Goal: Feedback & Contribution: Contribute content

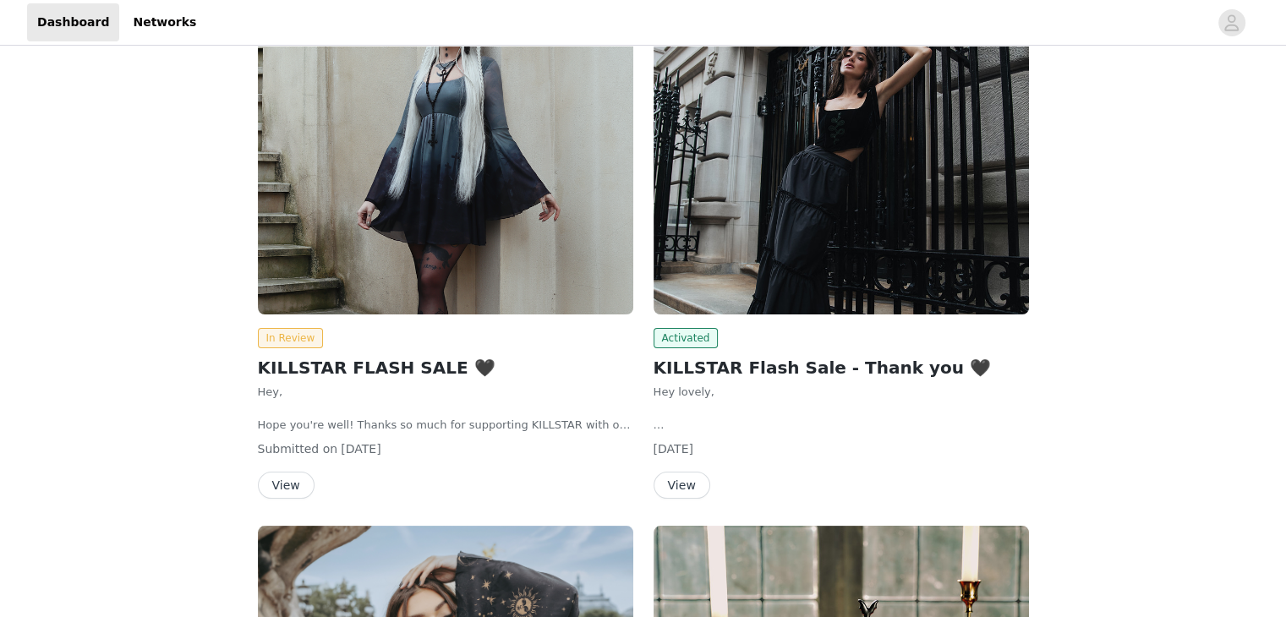
scroll to position [254, 0]
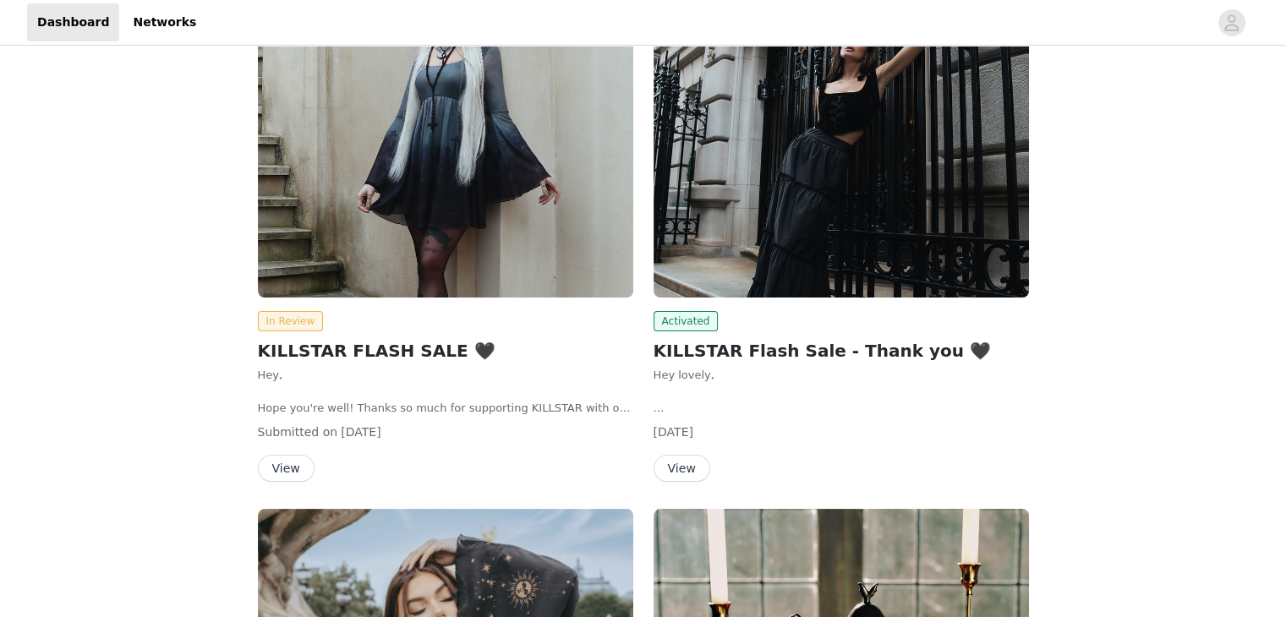
click at [288, 459] on button "View" at bounding box center [286, 468] width 57 height 27
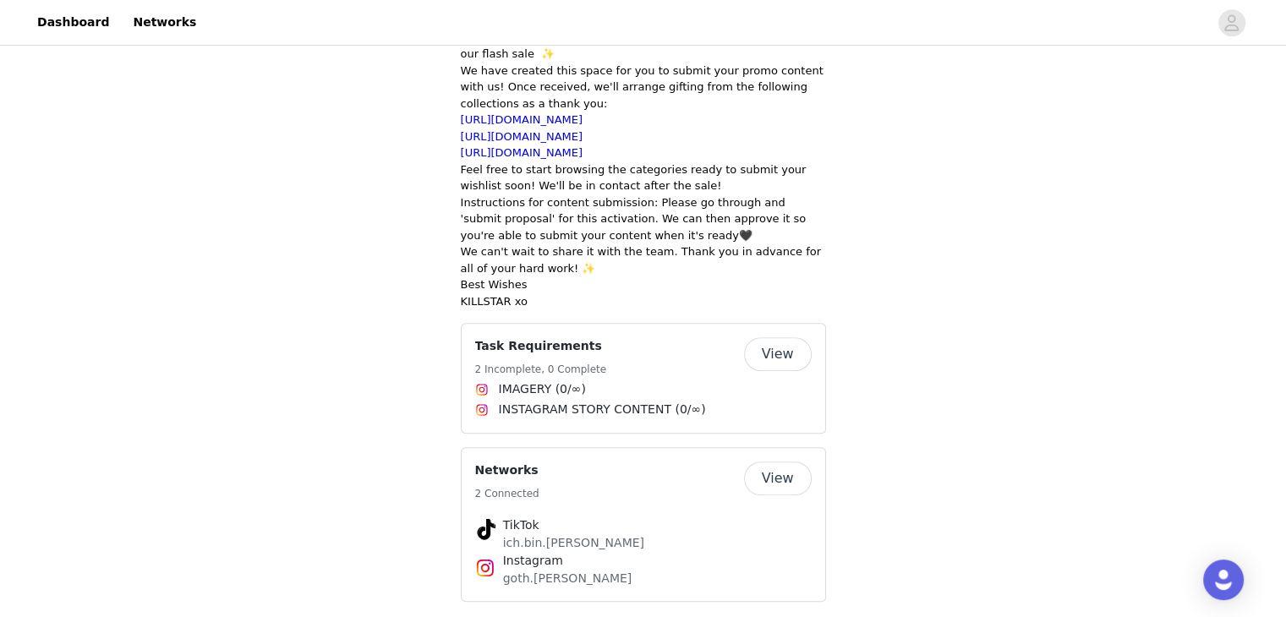
scroll to position [830, 0]
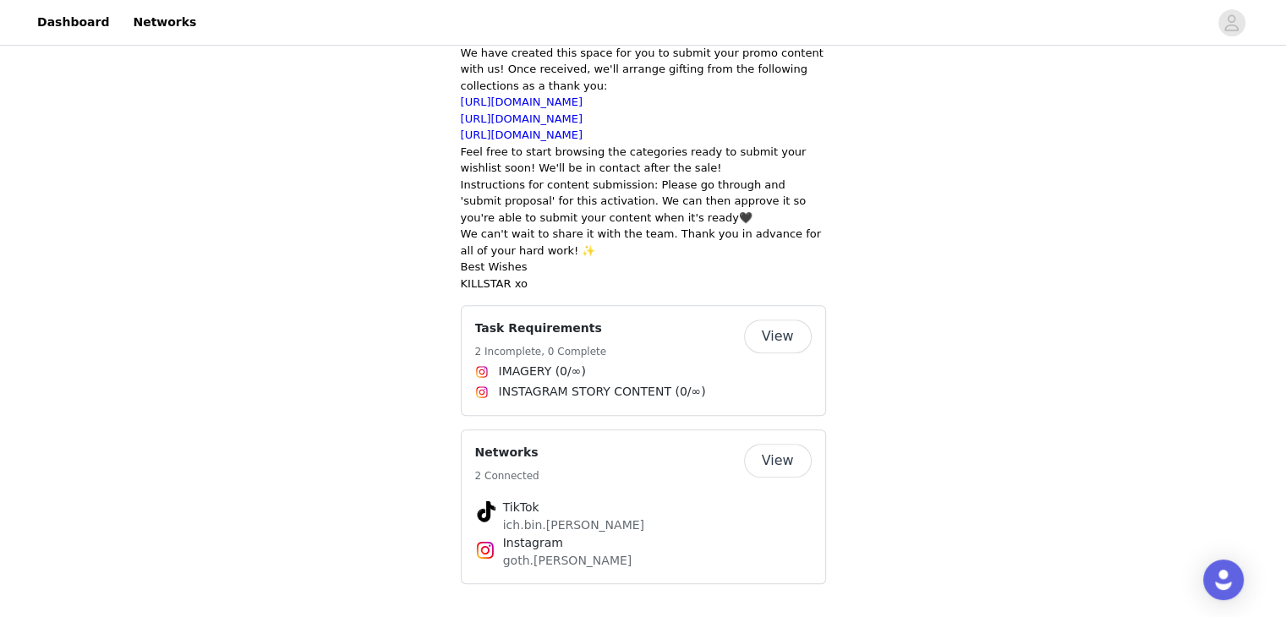
click at [768, 343] on button "View" at bounding box center [778, 337] width 68 height 34
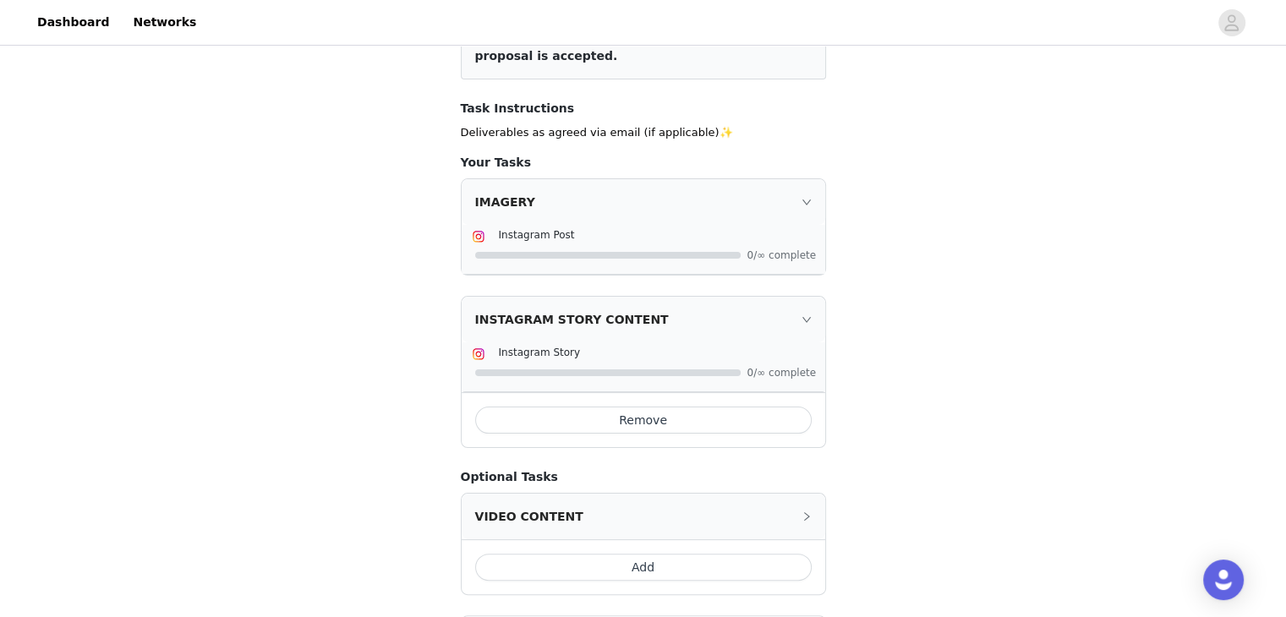
scroll to position [254, 0]
click at [606, 240] on div "Instagram Post" at bounding box center [643, 233] width 343 height 20
click at [616, 240] on div "Instagram Post" at bounding box center [643, 233] width 343 height 20
click at [533, 227] on span "Instagram Post" at bounding box center [537, 233] width 76 height 12
click at [511, 196] on div "IMAGERY" at bounding box center [644, 200] width 364 height 46
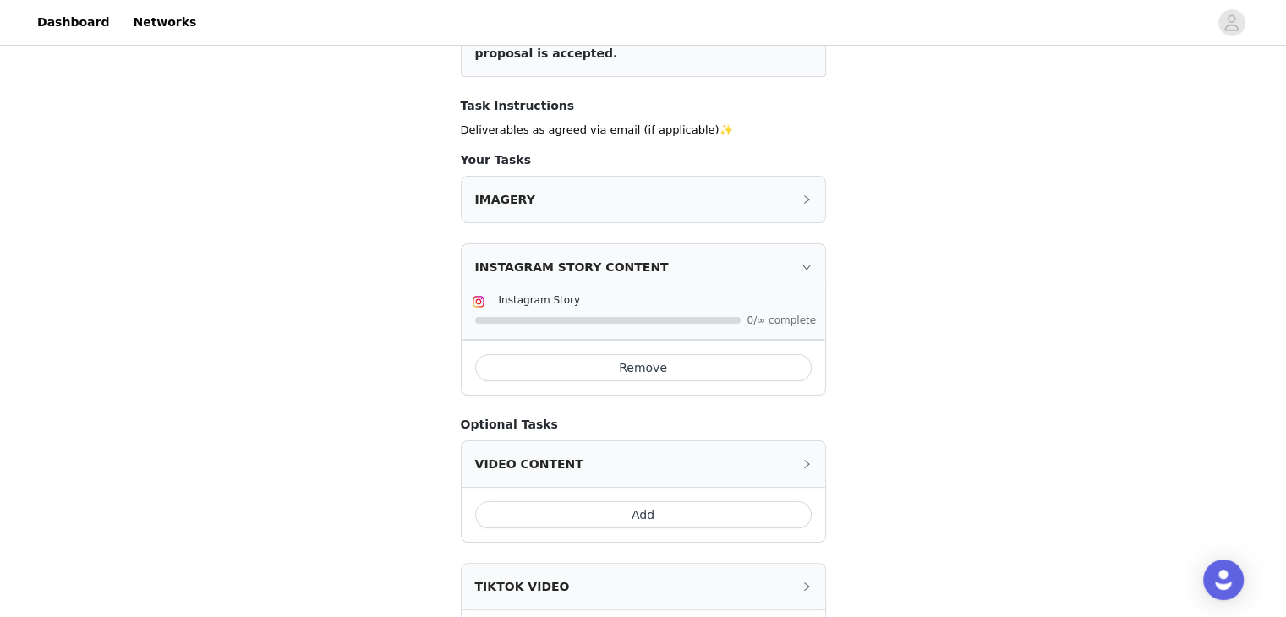
click at [815, 204] on div "IMAGERY" at bounding box center [644, 200] width 364 height 46
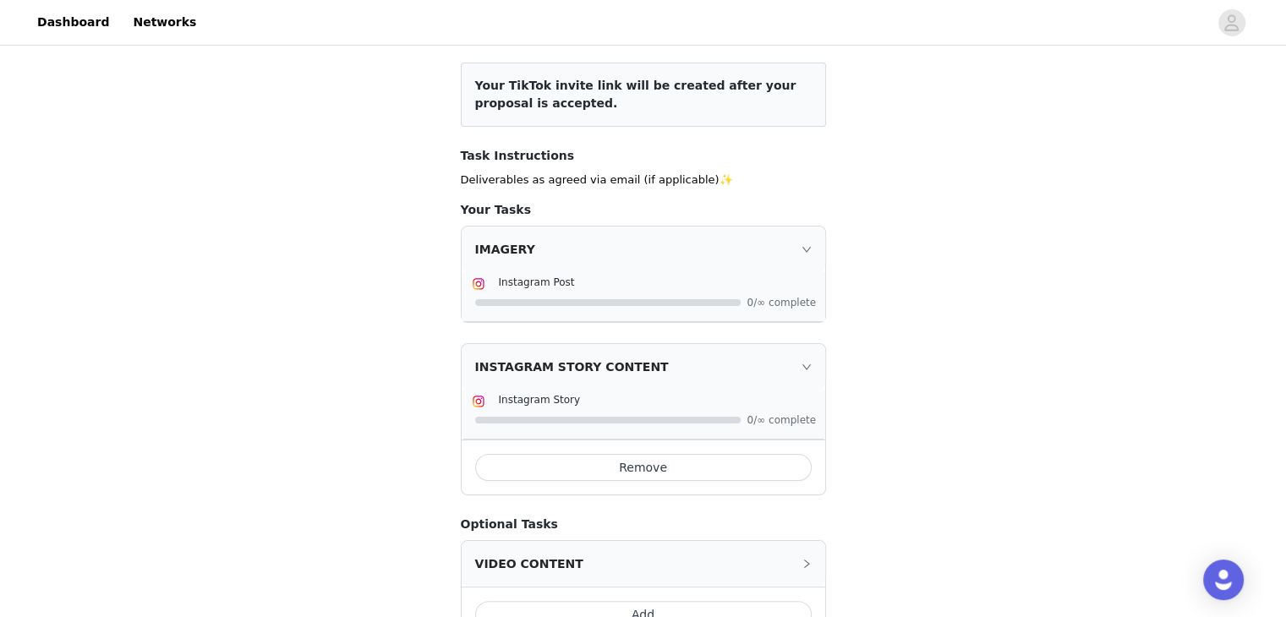
scroll to position [338, 0]
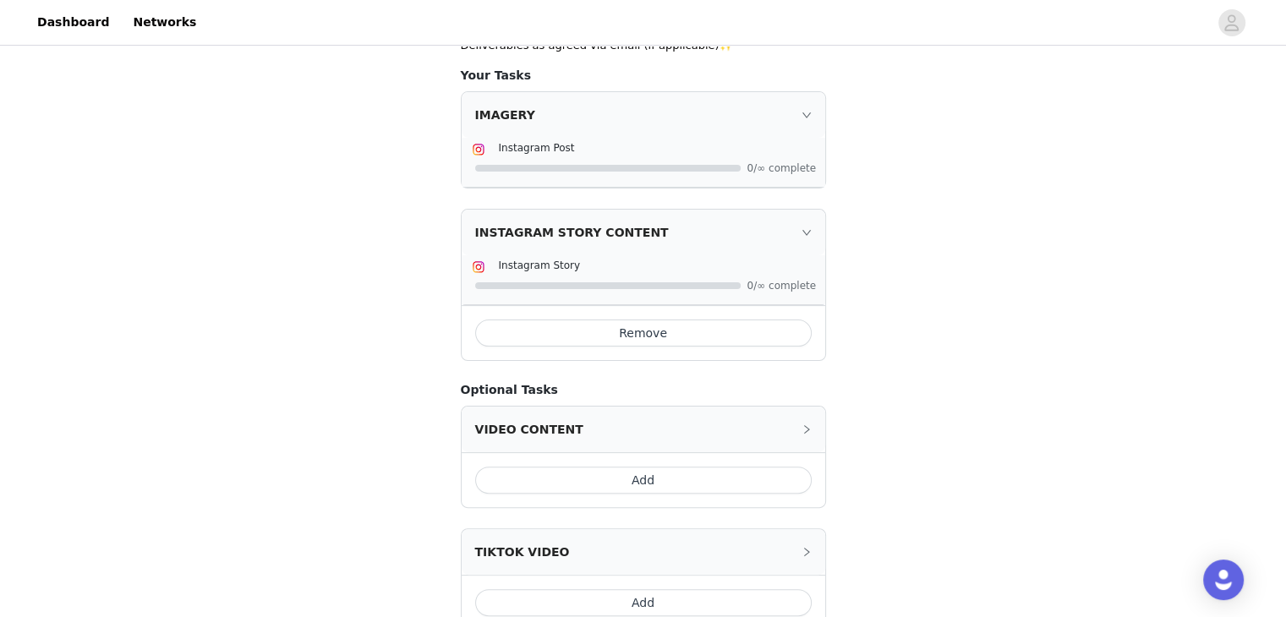
click at [671, 149] on div "Instagram Post" at bounding box center [657, 148] width 316 height 18
click at [566, 154] on div "Instagram Post" at bounding box center [657, 148] width 316 height 18
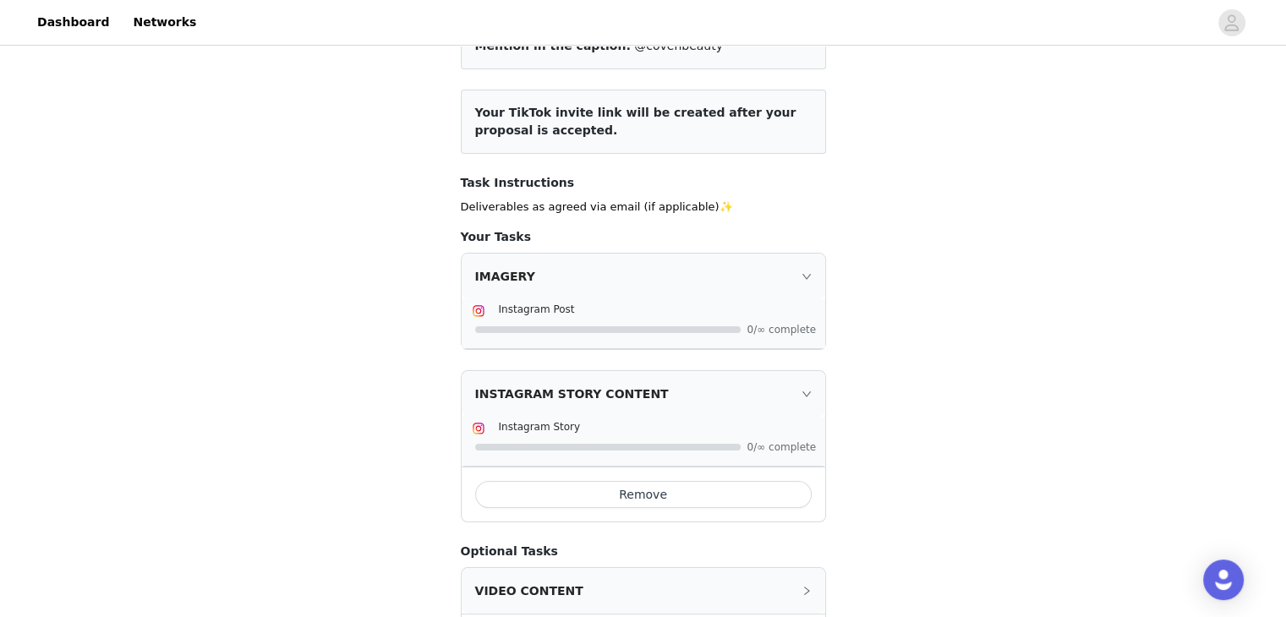
scroll to position [0, 0]
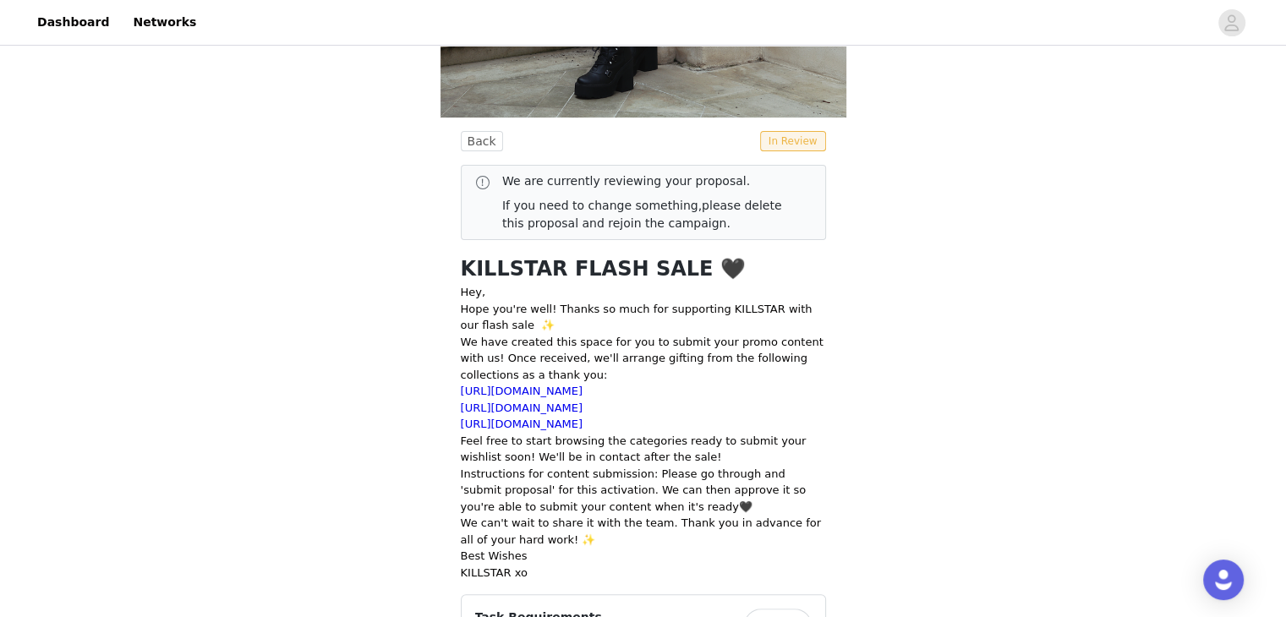
scroll to position [727, 0]
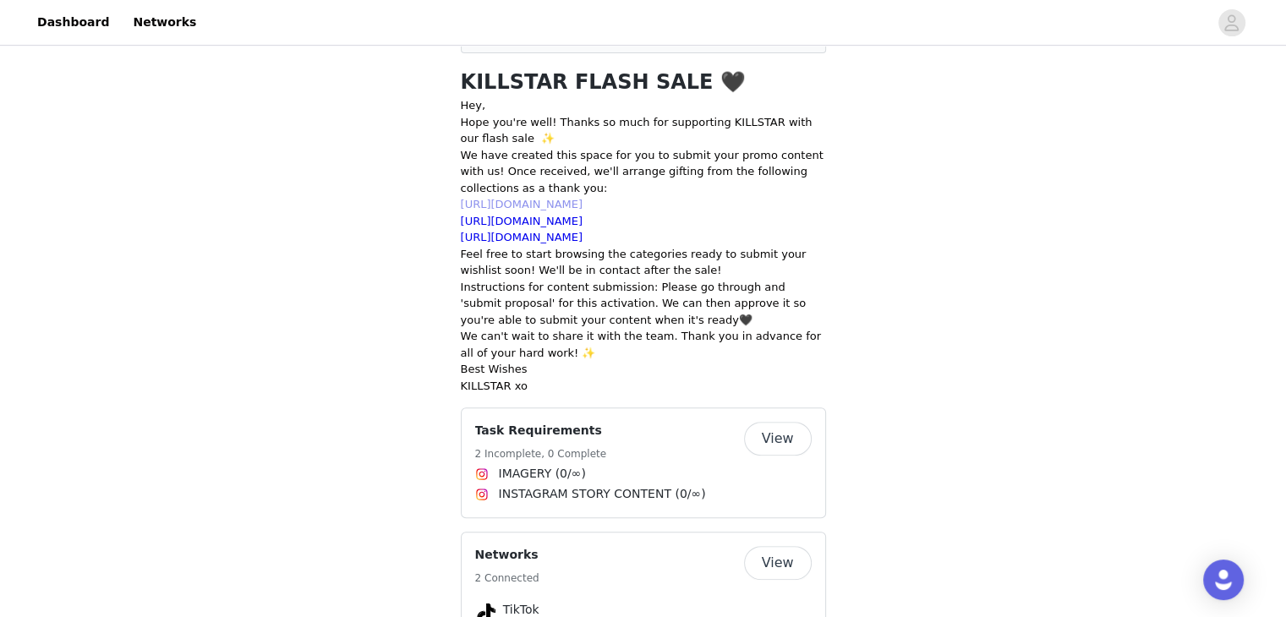
click at [584, 210] on link "[URL][DOMAIN_NAME]" at bounding box center [522, 204] width 123 height 13
click at [727, 156] on p "We have created this space for you to submit your promo content with us! Once r…" at bounding box center [643, 172] width 365 height 50
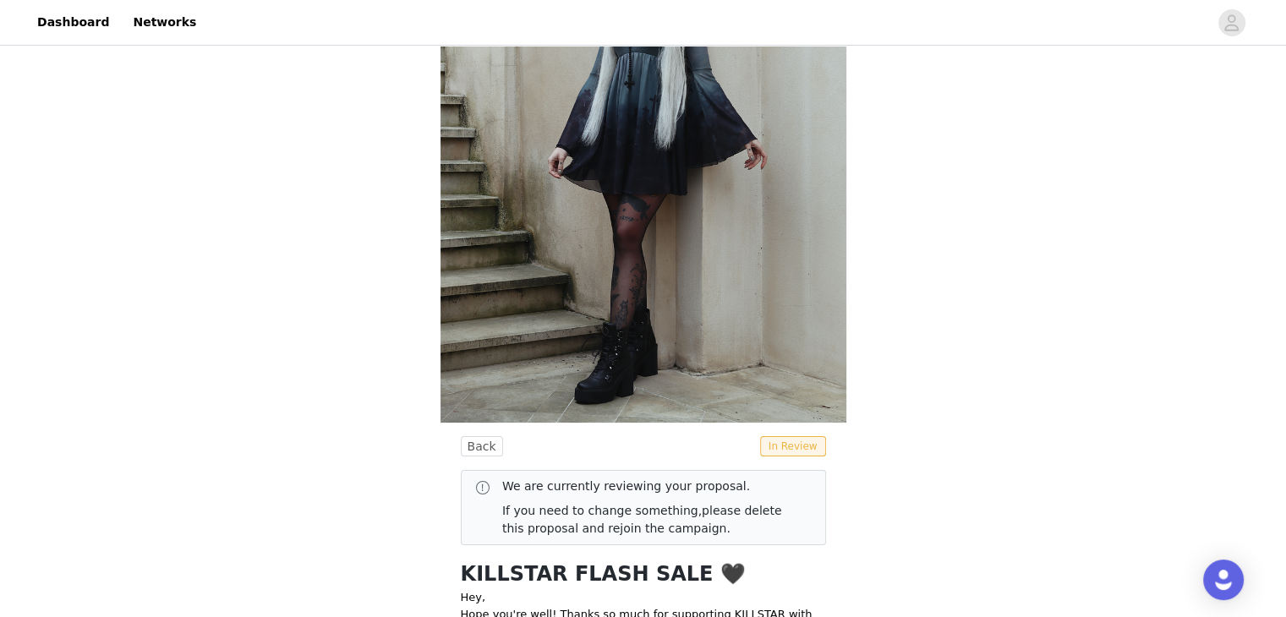
scroll to position [238, 0]
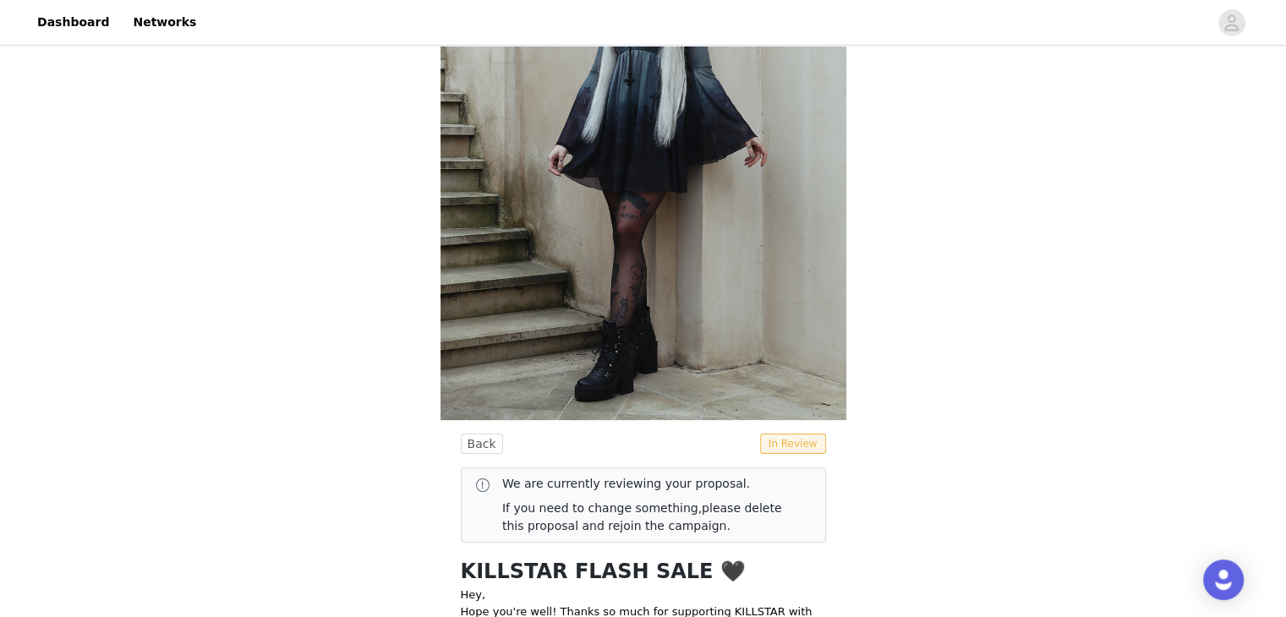
click at [818, 468] on div "We are currently reviewing your proposal. If you need to change something, plea…" at bounding box center [643, 505] width 365 height 75
click at [745, 515] on p "If you need to change something, please delete this proposal and rejoin the cam…" at bounding box center [650, 518] width 296 height 36
click at [703, 509] on link "please delete this proposal and rejoin the campaign." at bounding box center [642, 517] width 280 height 31
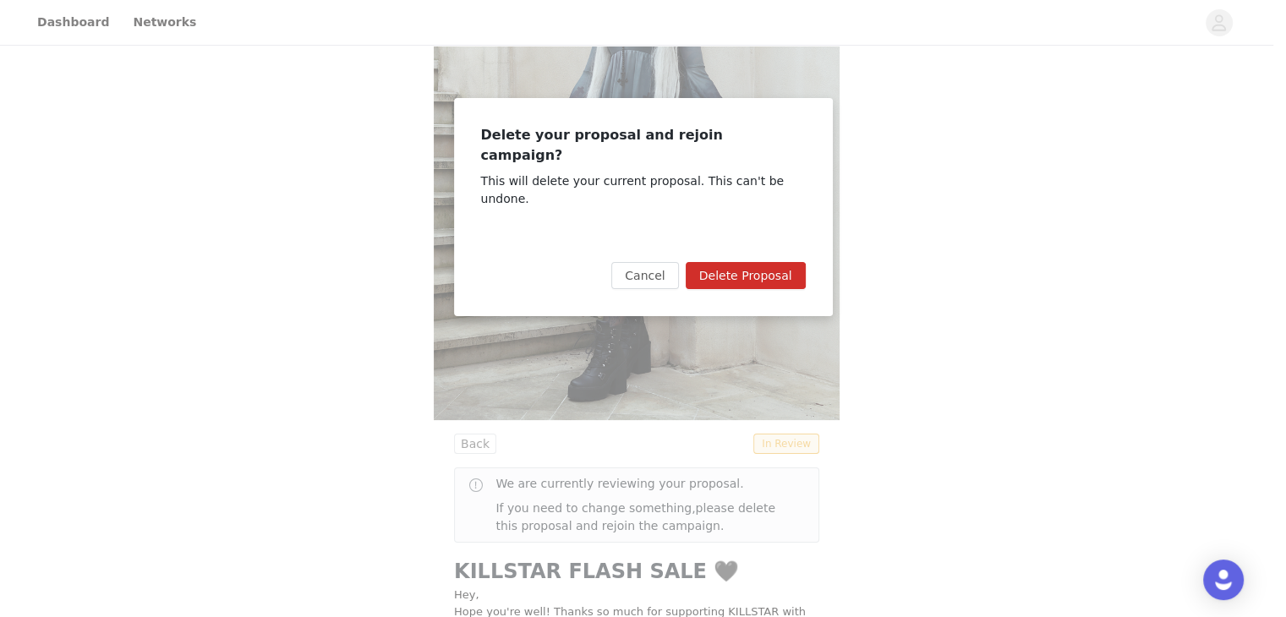
click at [770, 262] on button "Delete Proposal" at bounding box center [746, 275] width 120 height 27
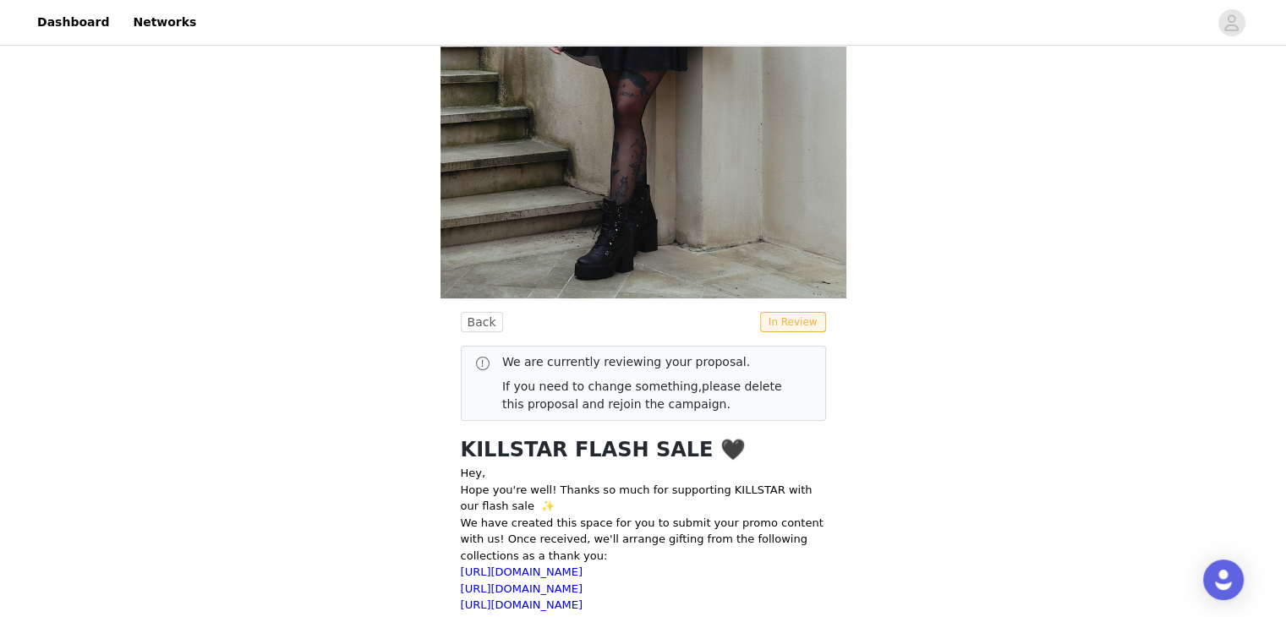
scroll to position [484, 0]
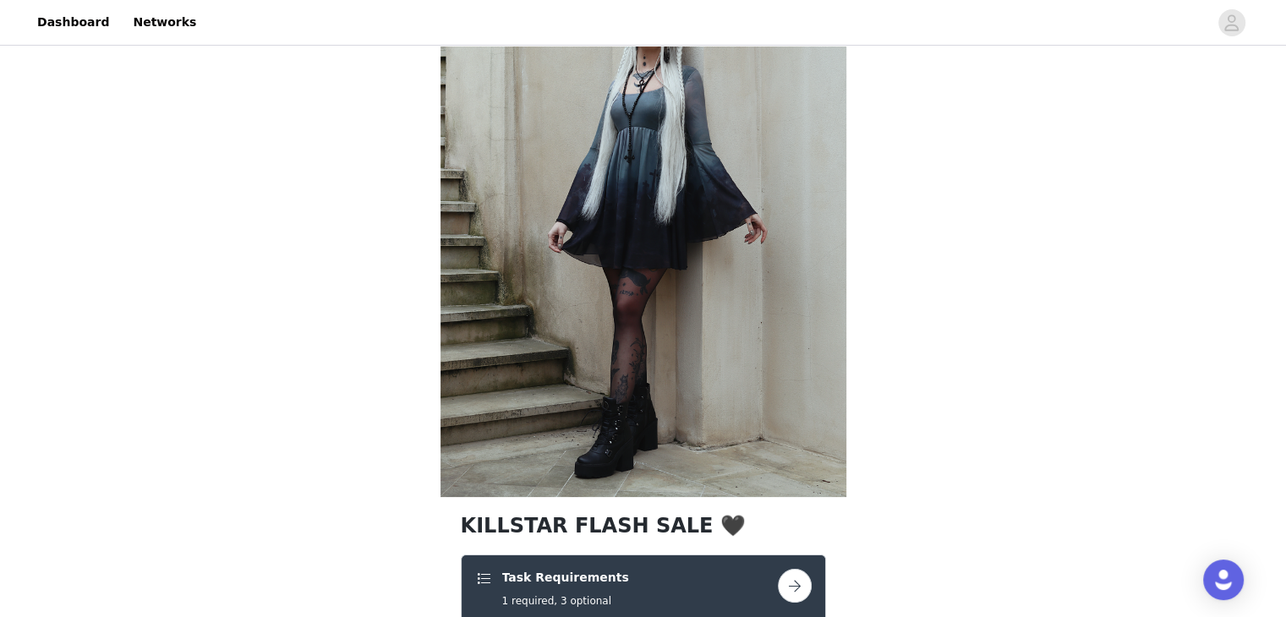
scroll to position [398, 0]
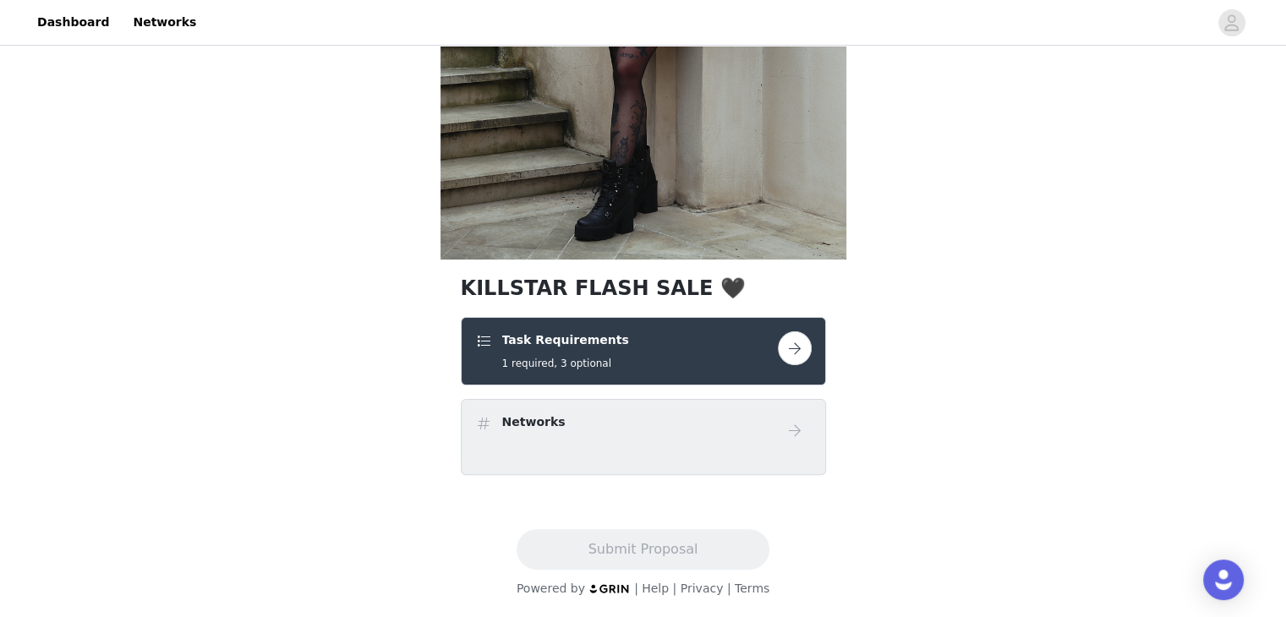
click at [802, 350] on button "button" at bounding box center [795, 349] width 34 height 34
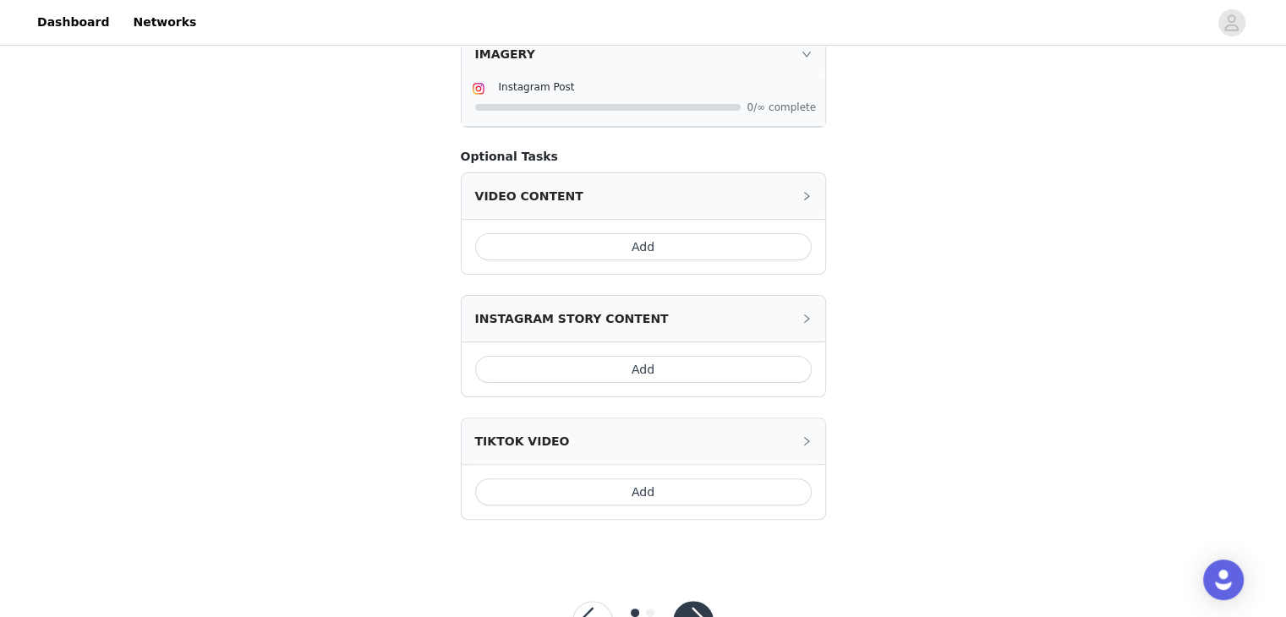
scroll to position [423, 0]
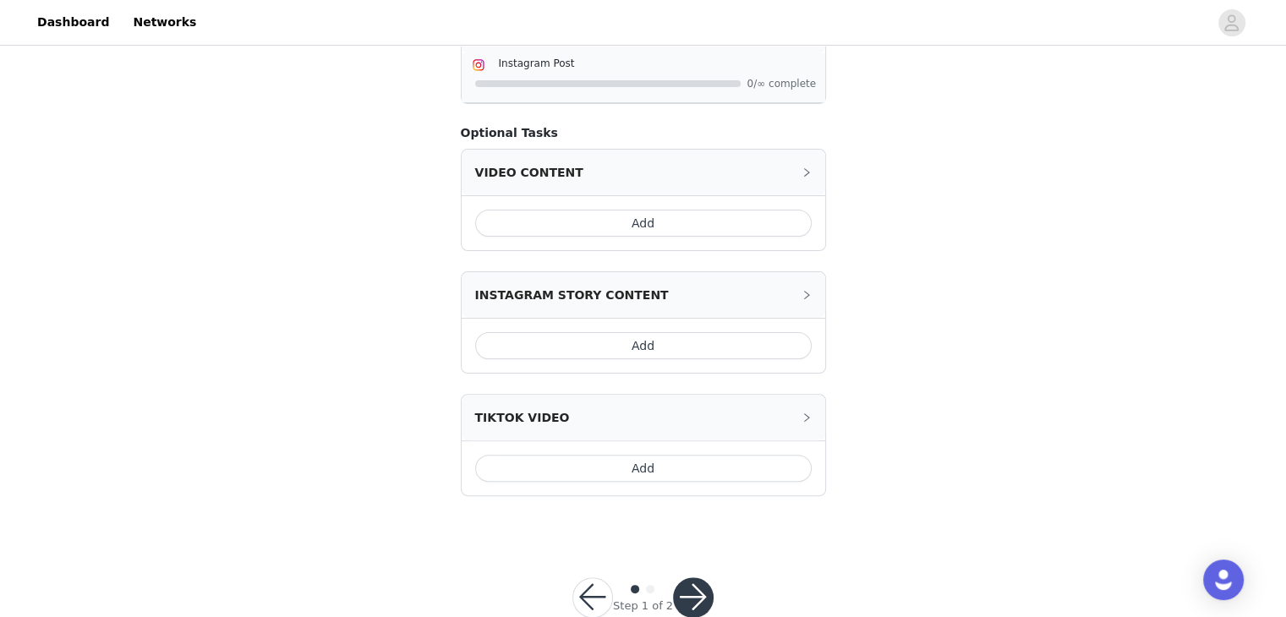
click at [639, 339] on button "Add" at bounding box center [643, 345] width 337 height 27
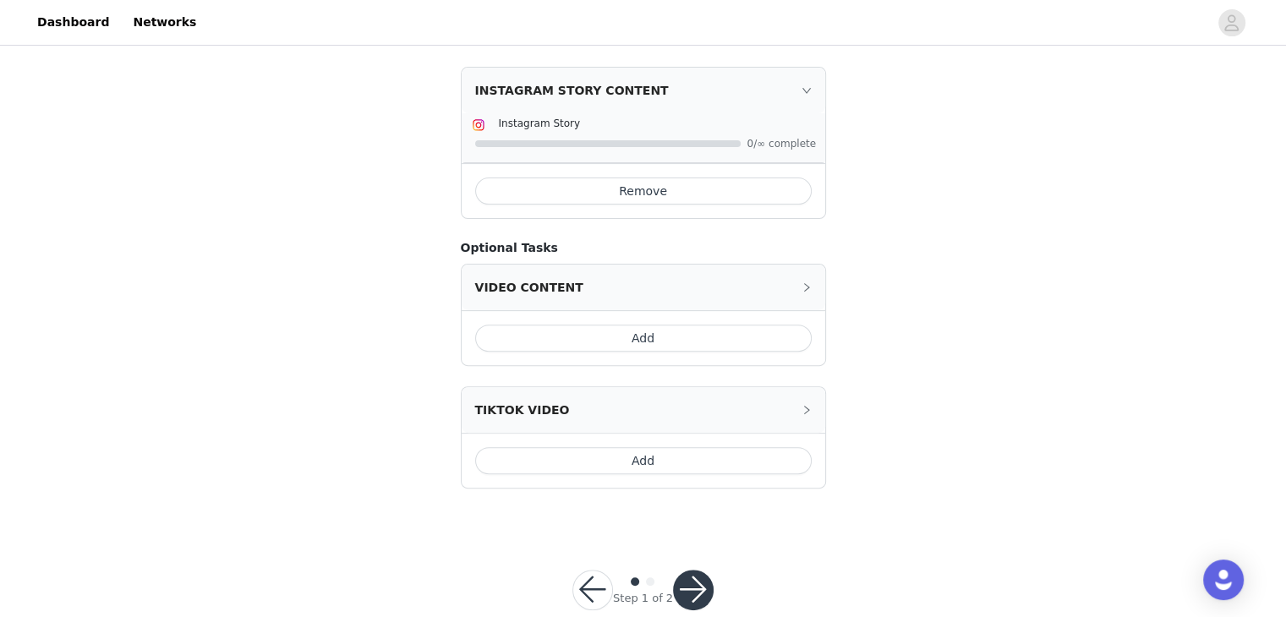
scroll to position [511, 0]
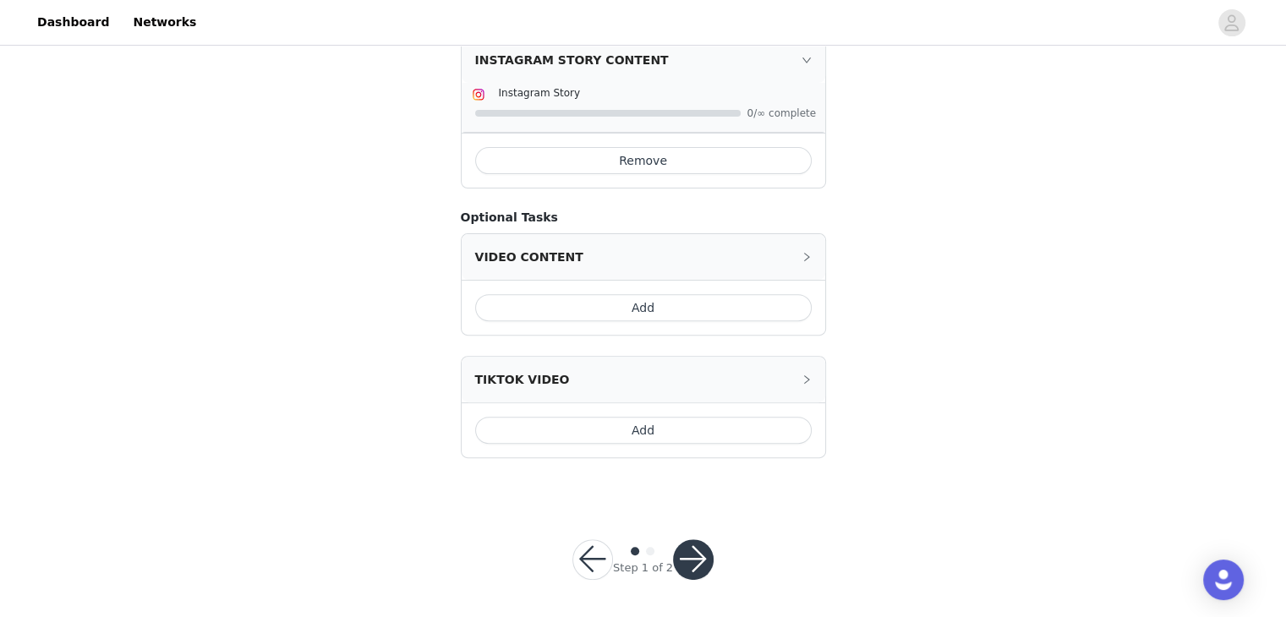
click at [700, 571] on button "button" at bounding box center [693, 560] width 41 height 41
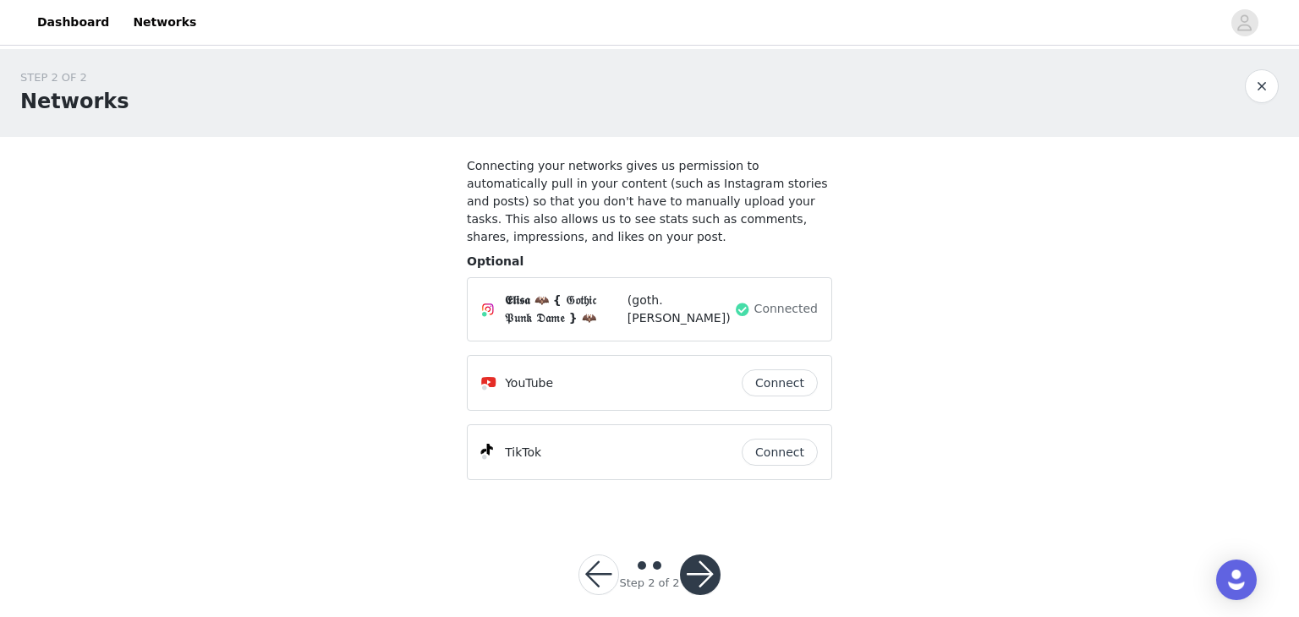
drag, startPoint x: 704, startPoint y: 537, endPoint x: 704, endPoint y: 548, distance: 11.0
click at [704, 555] on button "button" at bounding box center [700, 575] width 41 height 41
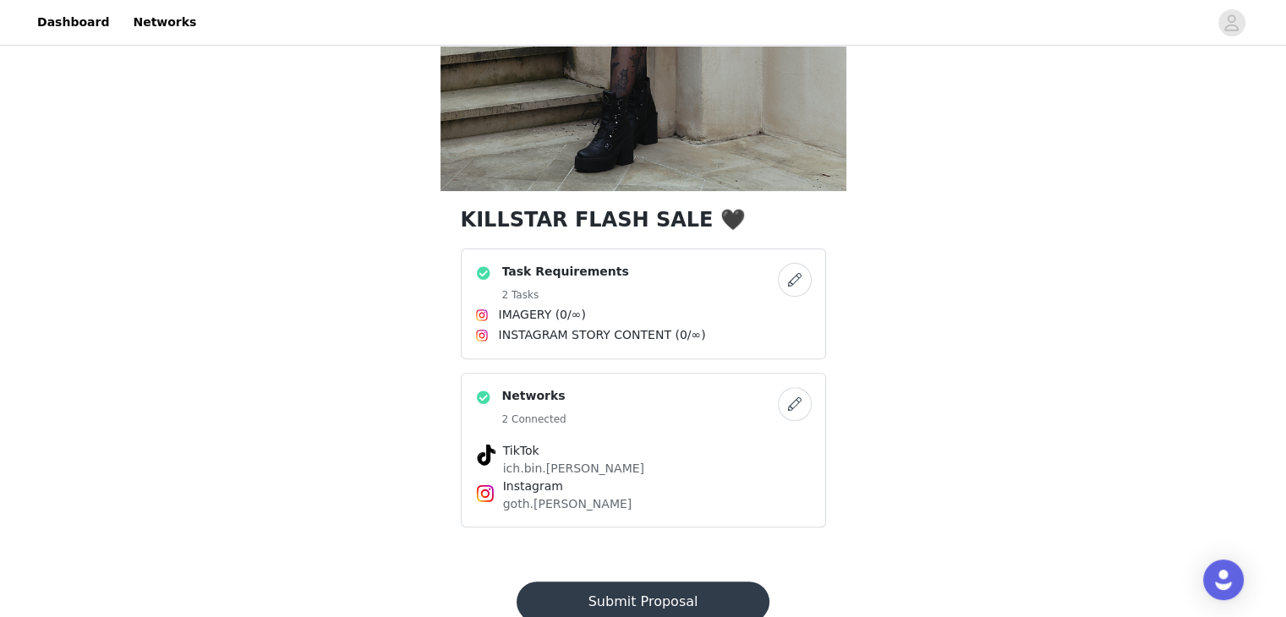
scroll to position [507, 0]
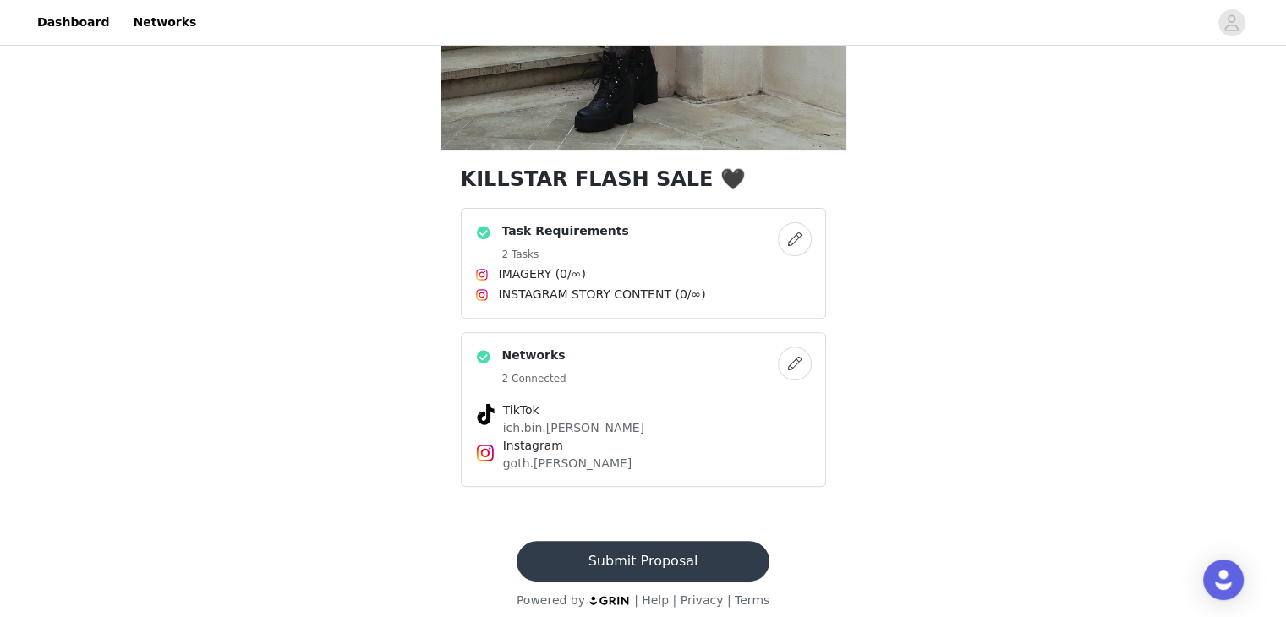
click at [649, 559] on button "Submit Proposal" at bounding box center [643, 561] width 253 height 41
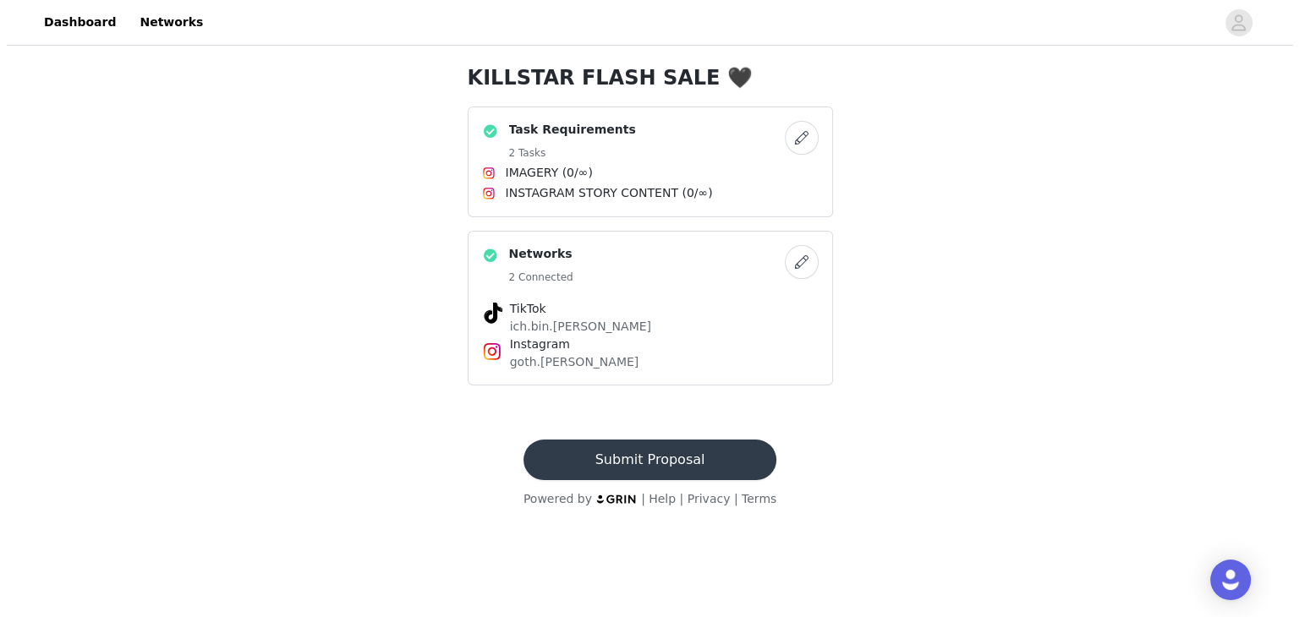
scroll to position [0, 0]
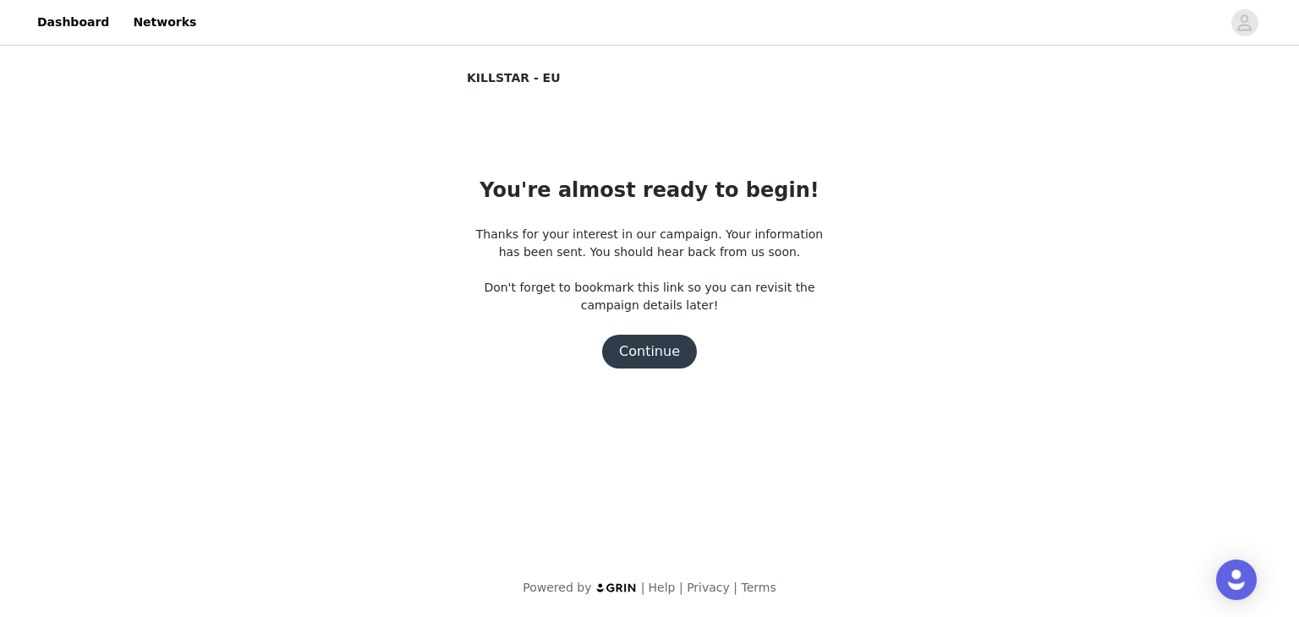
click at [673, 363] on button "Continue" at bounding box center [649, 352] width 95 height 34
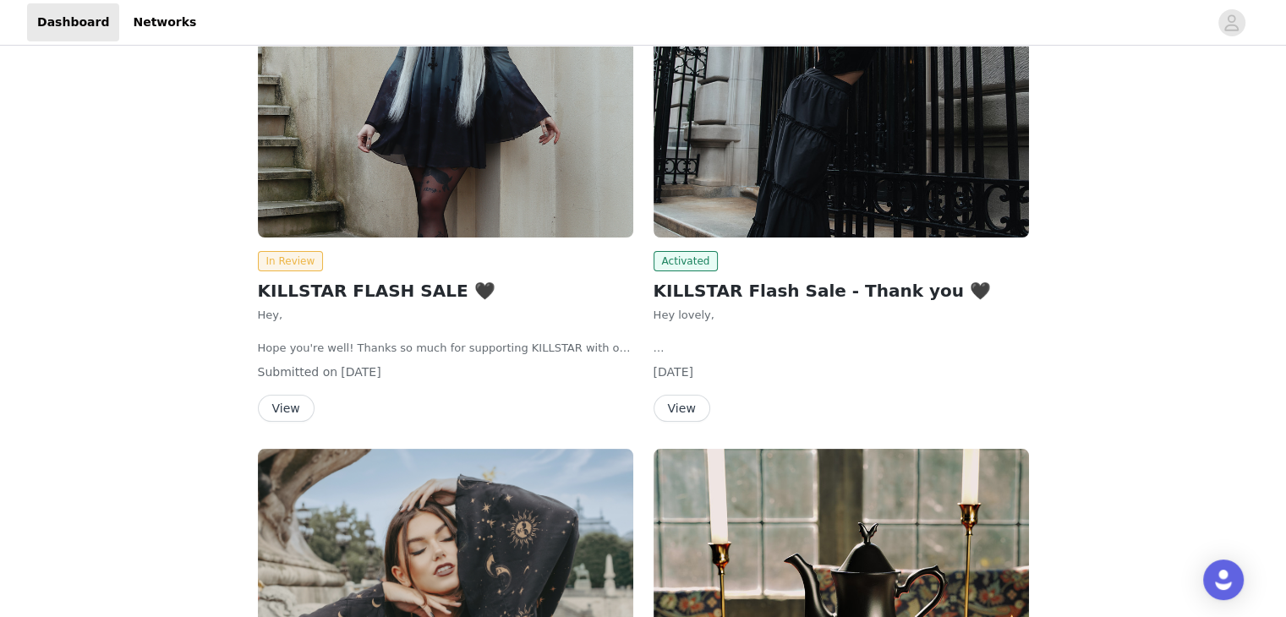
scroll to position [373, 0]
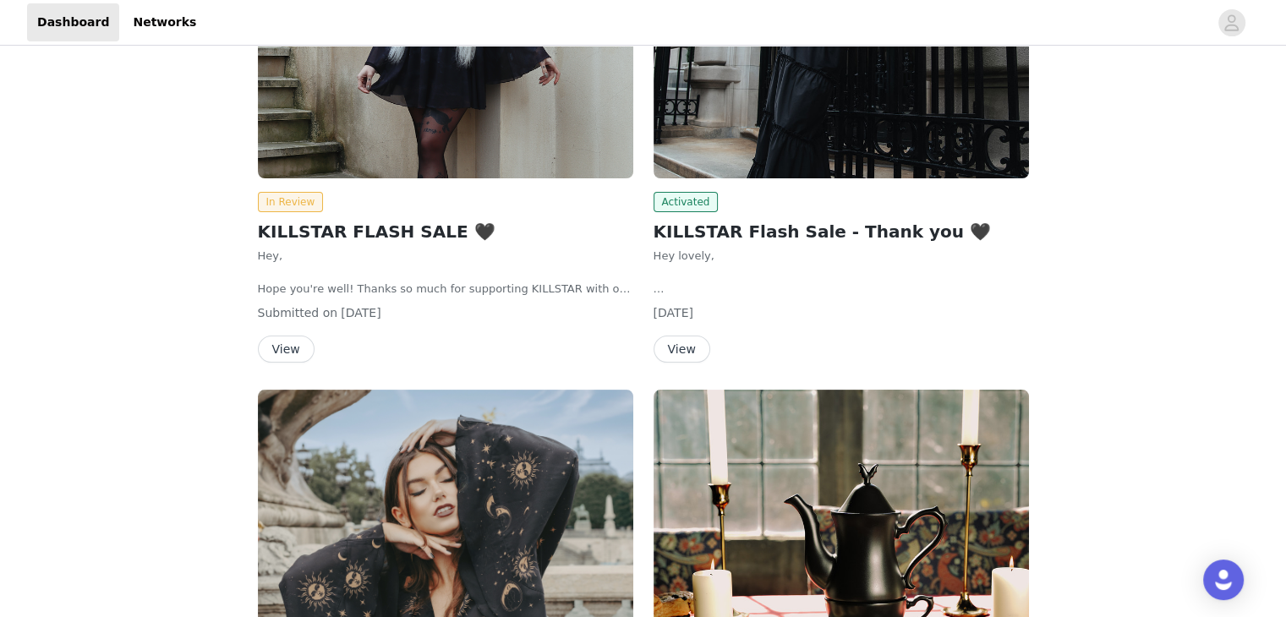
click at [673, 351] on button "View" at bounding box center [682, 349] width 57 height 27
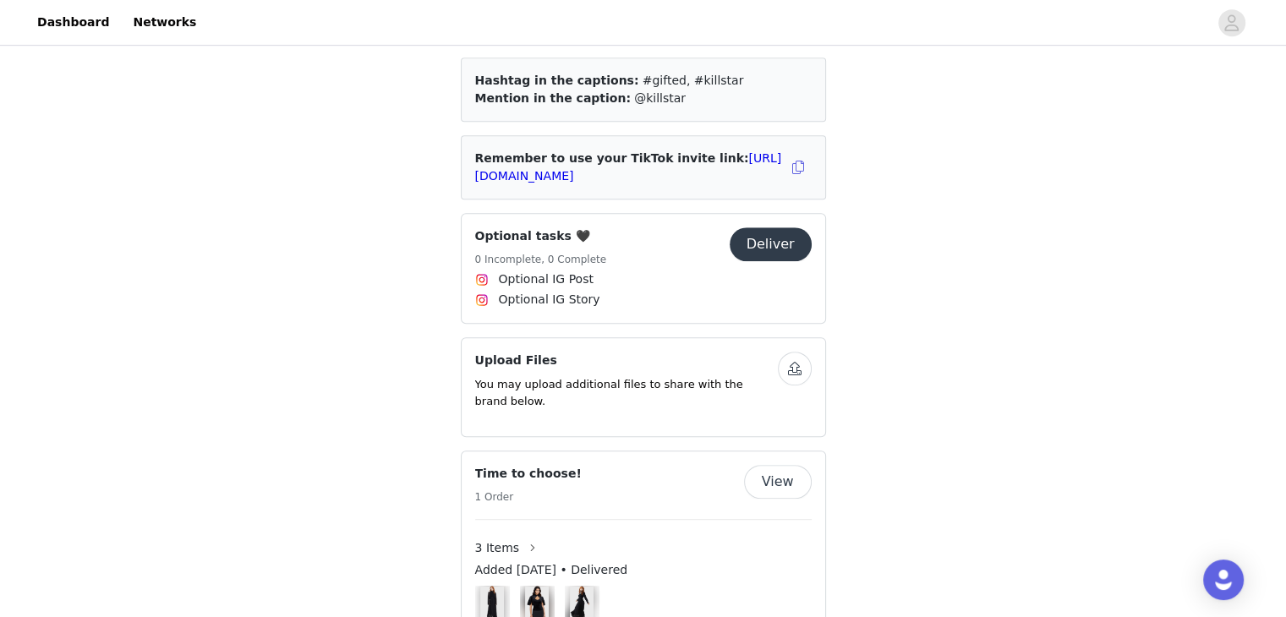
scroll to position [1017, 0]
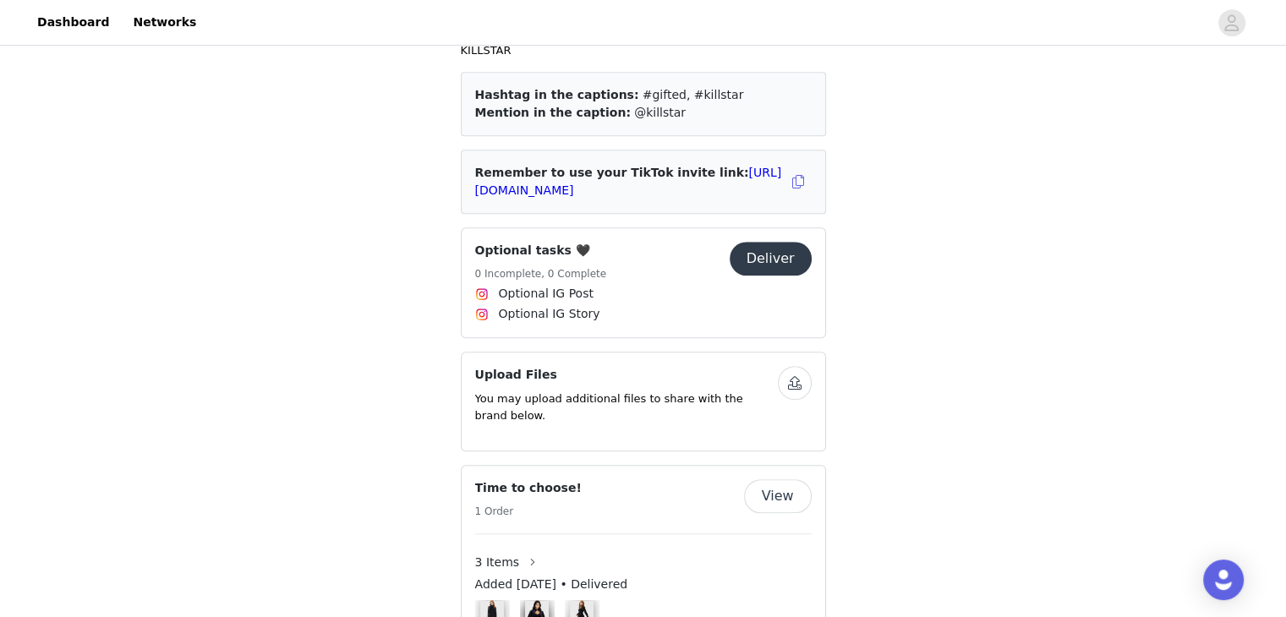
click at [761, 242] on button "Deliver" at bounding box center [771, 259] width 82 height 34
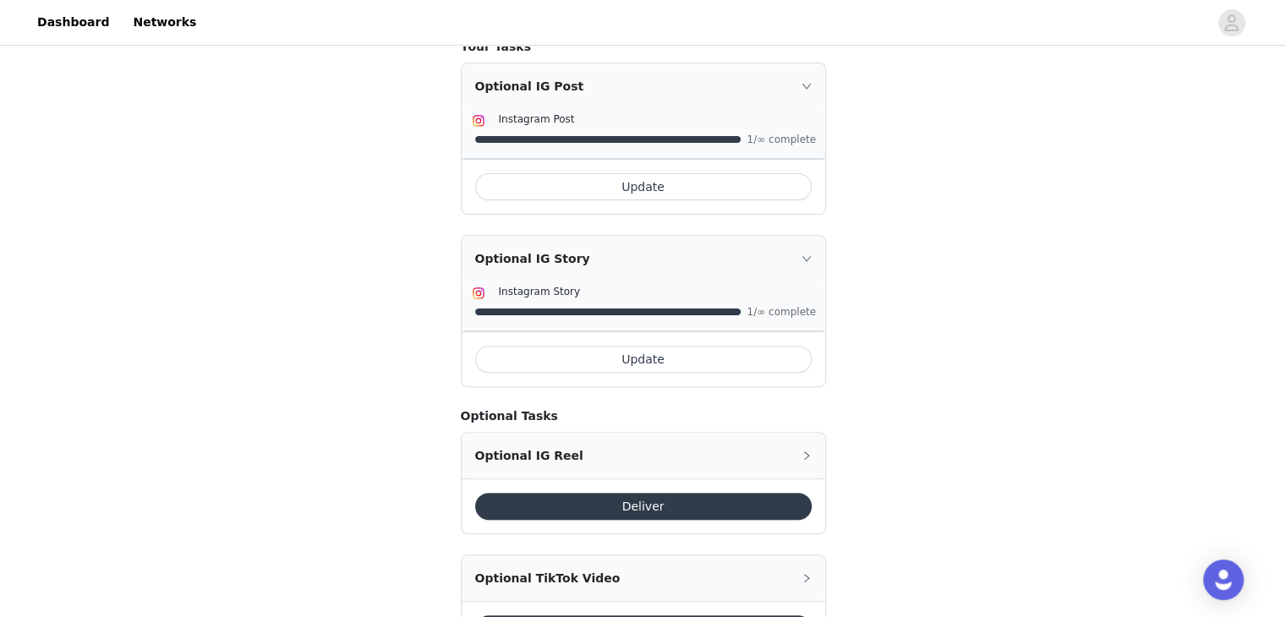
scroll to position [423, 0]
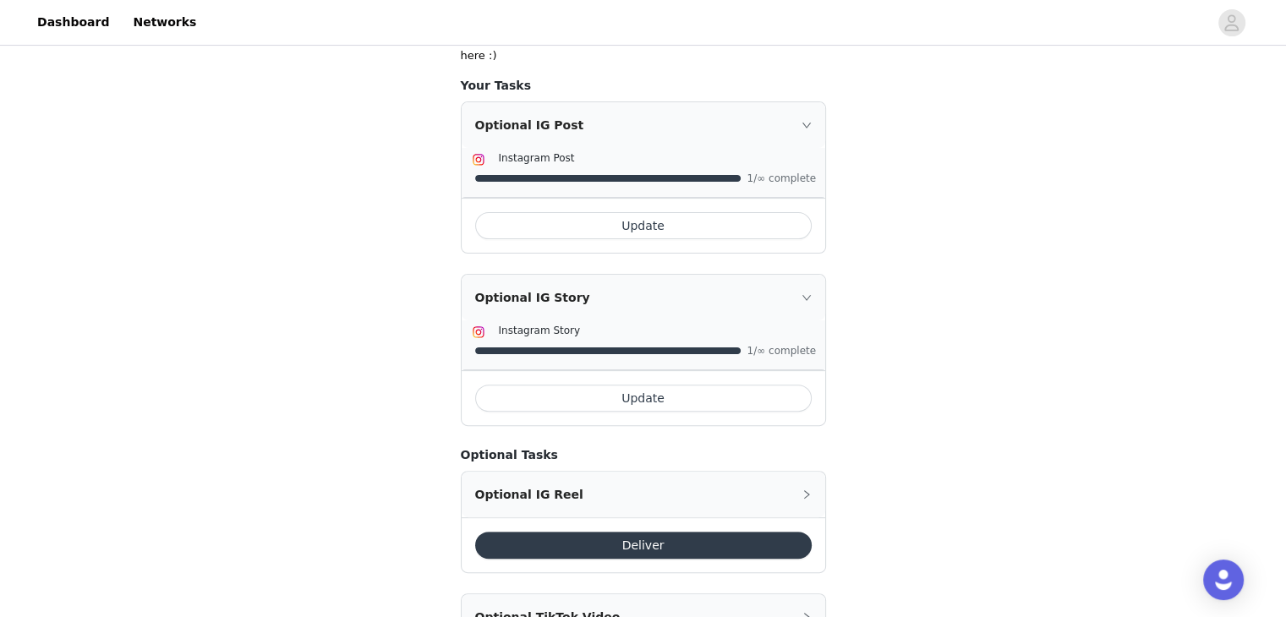
click at [772, 212] on button "Update" at bounding box center [643, 225] width 337 height 27
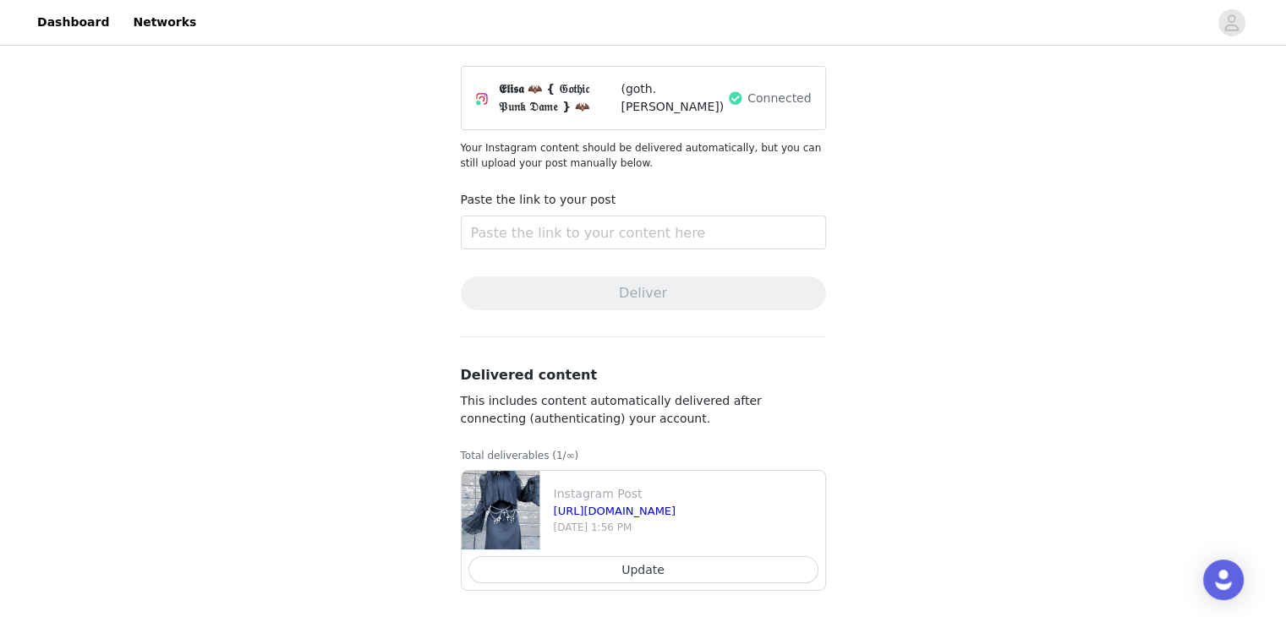
scroll to position [125, 0]
